Goal: Go to known website: Go to known website

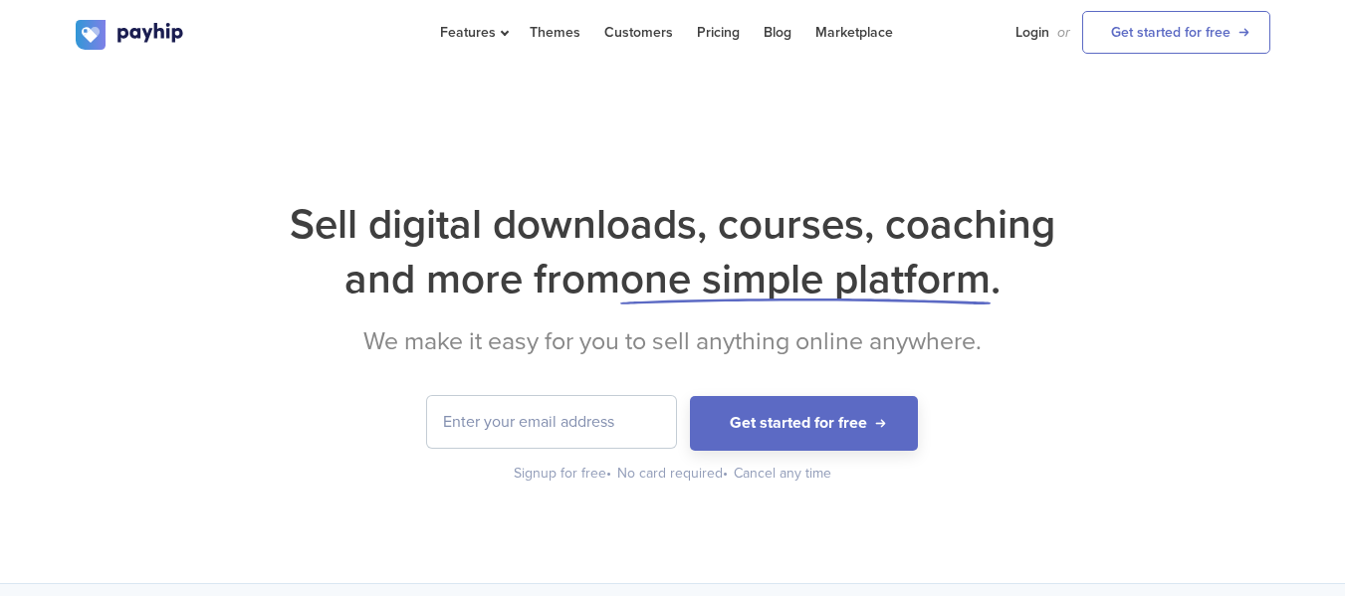
drag, startPoint x: 1030, startPoint y: 5, endPoint x: 1199, endPoint y: 324, distance: 360.8
click at [1207, 322] on div "Sell digital downloads, courses, coaching and more from one simple platform . W…" at bounding box center [673, 340] width 1195 height 287
click at [1277, 177] on div "Sell digital downloads, courses, coaching and more from one simple platform . W…" at bounding box center [672, 326] width 1345 height 516
